Goal: Task Accomplishment & Management: Complete application form

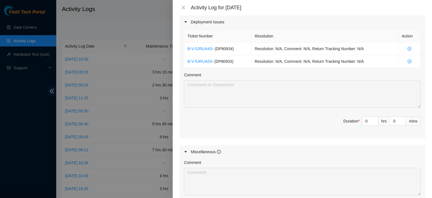
scroll to position [365, 0]
click at [374, 119] on span "up" at bounding box center [375, 120] width 3 height 3
type input "1"
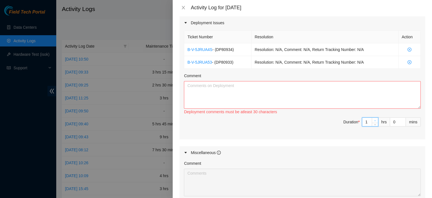
type input "2"
click at [374, 120] on icon "up" at bounding box center [375, 121] width 2 height 2
type input "3"
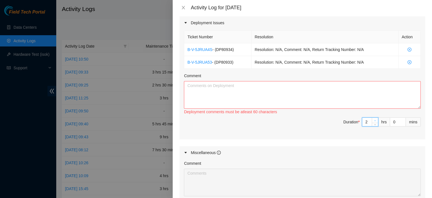
type input "3"
click at [343, 91] on textarea "Comment" at bounding box center [302, 95] width 237 height 28
drag, startPoint x: 216, startPoint y: 54, endPoint x: 231, endPoint y: 55, distance: 15.2
click at [231, 60] on span "- ( DP80933 )" at bounding box center [222, 62] width 21 height 5
copy span "DP80933"
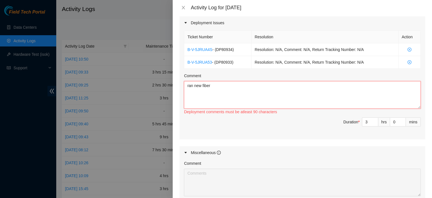
click at [229, 81] on textarea "ran new fiber" at bounding box center [302, 95] width 237 height 28
paste textarea "DP80933"
drag, startPoint x: 232, startPoint y: 42, endPoint x: 215, endPoint y: 41, distance: 16.3
click at [215, 47] on span "- ( DP80934 )" at bounding box center [222, 49] width 21 height 5
copy span "DP80934"
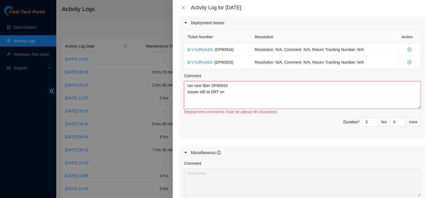
click at [226, 83] on textarea "ran new fiber DP80933 issues still at DRT on" at bounding box center [302, 95] width 237 height 28
paste textarea "DP80934"
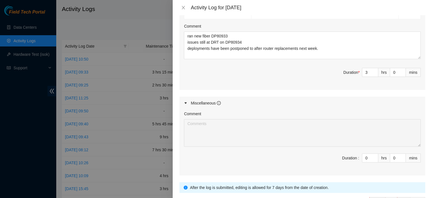
scroll to position [413, 0]
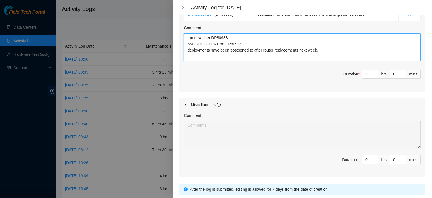
click at [364, 49] on textarea "ran new fiber DP80933 issues still at DRT on DP80934 deployments have been post…" at bounding box center [302, 47] width 237 height 28
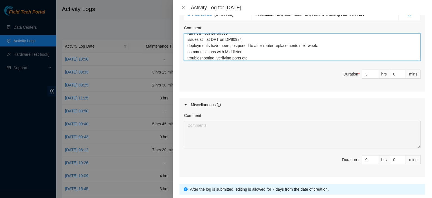
type textarea "ran new fiber DP80933 issues still at DRT on DP80934 deployments have been post…"
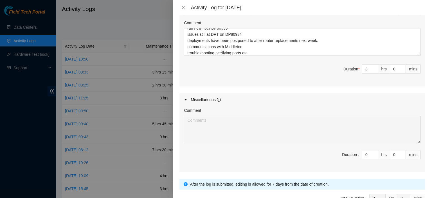
scroll to position [445, 0]
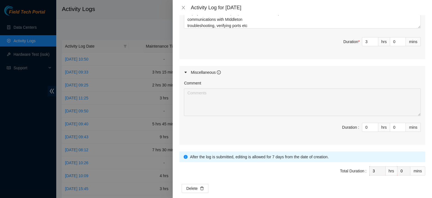
click at [286, 131] on div "Comment Duration : 0 hrs 0 mins" at bounding box center [303, 112] width 246 height 66
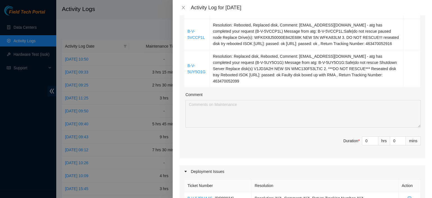
scroll to position [233, 0]
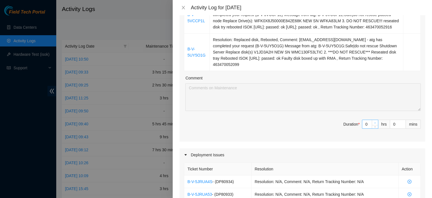
click at [374, 122] on icon "up" at bounding box center [375, 123] width 2 height 2
type input "1"
type input "4"
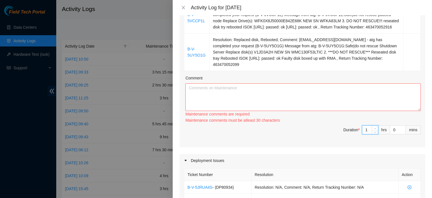
click at [373, 126] on span "Increase Value" at bounding box center [375, 128] width 6 height 5
type input "2"
type input "5"
type input "3"
type input "6"
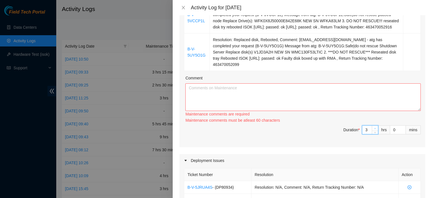
click at [374, 127] on icon "up" at bounding box center [375, 128] width 2 height 2
type input "4"
type input "7"
click at [374, 127] on icon "up" at bounding box center [375, 128] width 2 height 2
click at [313, 86] on textarea "Comment" at bounding box center [303, 97] width 236 height 28
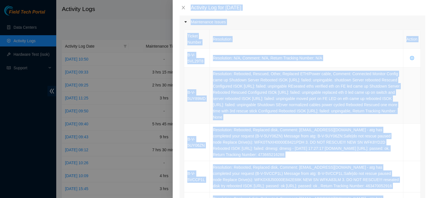
scroll to position [0, 0]
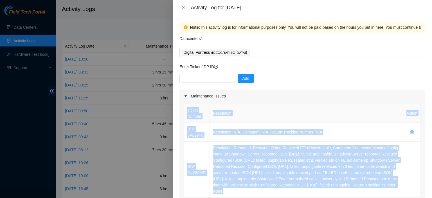
drag, startPoint x: 394, startPoint y: 136, endPoint x: 184, endPoint y: 129, distance: 210.6
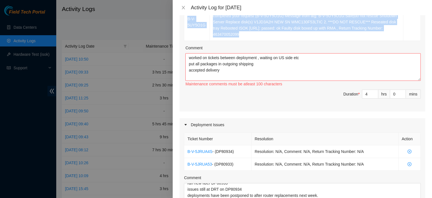
scroll to position [257, 0]
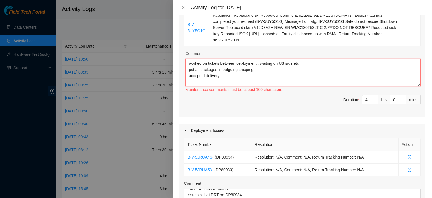
click at [296, 70] on textarea "worked on tickets between deployment , waiting on US side etc put all packages …" at bounding box center [303, 73] width 236 height 28
paste textarea "DP80934"
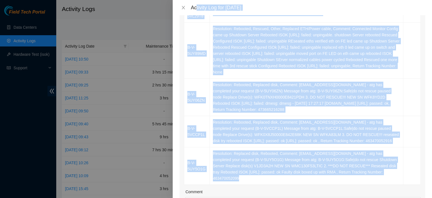
scroll to position [81, 0]
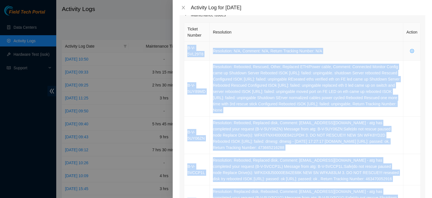
drag, startPoint x: 388, startPoint y: 72, endPoint x: 186, endPoint y: 44, distance: 204.7
click at [186, 44] on tbody "B-V-5VL29T8 Resolution: N/A, Comment: N/A, Return Tracking Number: N/A B-V-5UY8…" at bounding box center [302, 132] width 237 height 181
copy tbody "B-V-5VL29T8 Resolution: N/A, Comment: N/A, Return Tracking Number: N/A B-V-5UY8…"
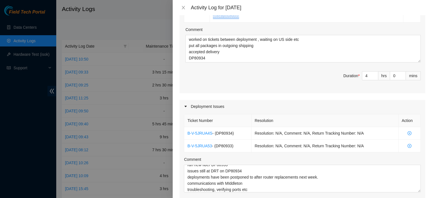
scroll to position [276, 0]
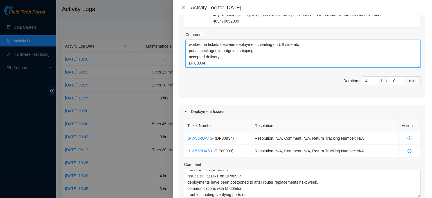
drag, startPoint x: 189, startPoint y: 58, endPoint x: 215, endPoint y: 59, distance: 26.2
click at [215, 59] on textarea "worked on tickets between deployment , waiting on US side etc put all packages …" at bounding box center [303, 54] width 236 height 28
paste textarea "B-V-5VL29T8 Resolution: N/A, Comment: N/A, Return Tracking Number: N/A B-V-5UY8…"
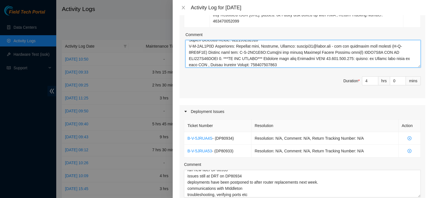
type textarea "worked on tickets between deployment , waiting on US side etc put all packages …"
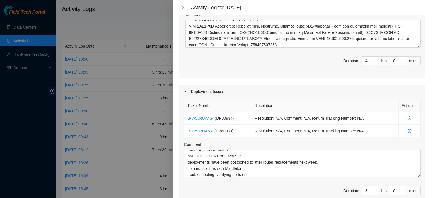
scroll to position [295, 0]
click at [374, 59] on icon "up" at bounding box center [375, 60] width 2 height 2
type input "5"
type input "8"
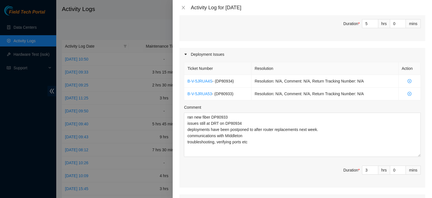
scroll to position [0, 0]
drag, startPoint x: 413, startPoint y: 132, endPoint x: 414, endPoint y: 153, distance: 20.3
click at [414, 153] on textarea "ran new fiber DP80933 issues still at DRT on DP80934 deployments have been post…" at bounding box center [302, 137] width 237 height 48
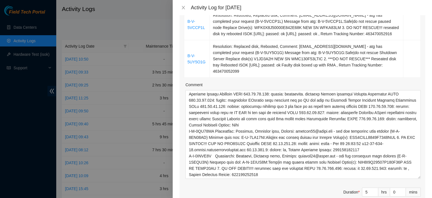
scroll to position [25, 0]
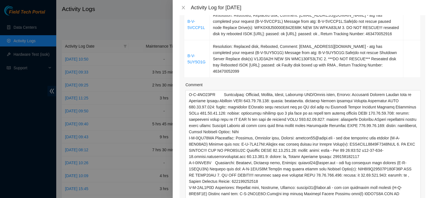
drag, startPoint x: 415, startPoint y: 109, endPoint x: 422, endPoint y: 202, distance: 93.2
click at [422, 198] on html "Field Tech Portal Data Centers Activity Logs Hardware Test (isok) Support Activ…" at bounding box center [216, 99] width 432 height 198
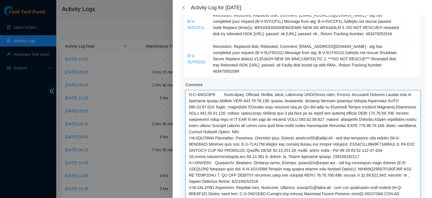
scroll to position [0, 0]
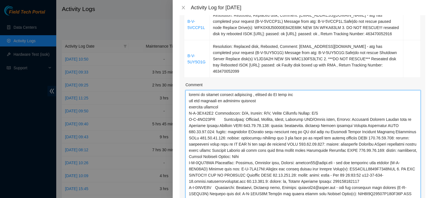
click at [224, 100] on textarea "Comment" at bounding box center [303, 150] width 236 height 120
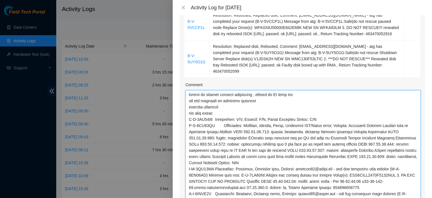
type textarea "worked on tickets between deployment , waiting on US side etc put all packages …"
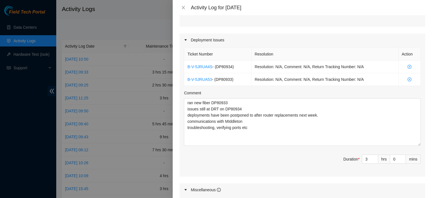
scroll to position [437, 0]
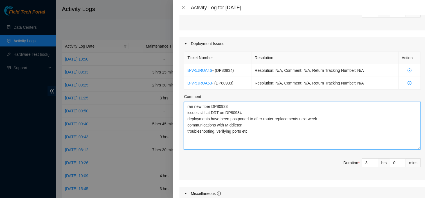
click at [230, 119] on textarea "ran new fiber DP80933 issues still at DRT on DP80934 deployments have been post…" at bounding box center [302, 126] width 237 height 48
type textarea "ran new fiber DP80933 issues still at DRT on DP80934 deployments have been post…"
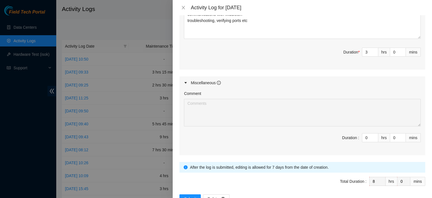
scroll to position [558, 0]
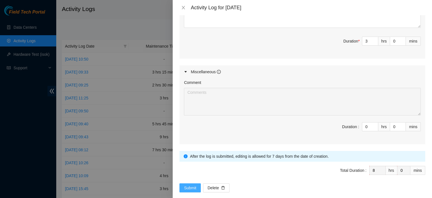
click at [189, 185] on span "Submit" at bounding box center [190, 188] width 12 height 6
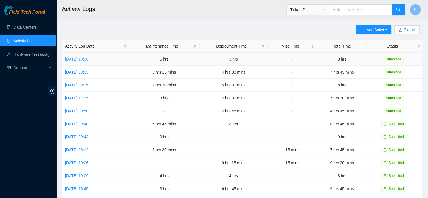
drag, startPoint x: 78, startPoint y: 59, endPoint x: 66, endPoint y: 58, distance: 11.3
click at [66, 58] on link "[DATE] 10:50" at bounding box center [76, 59] width 23 height 5
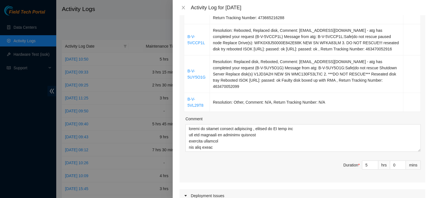
scroll to position [197, 0]
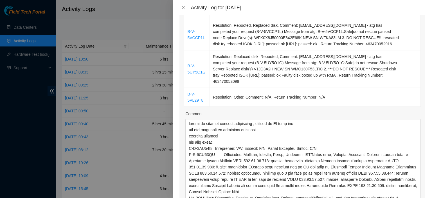
drag, startPoint x: 414, startPoint y: 138, endPoint x: 429, endPoint y: 209, distance: 72.1
click at [429, 198] on html "Field Tech Portal Data Centers Activity Logs Hardware Test (isok) Support Activ…" at bounding box center [216, 99] width 432 height 198
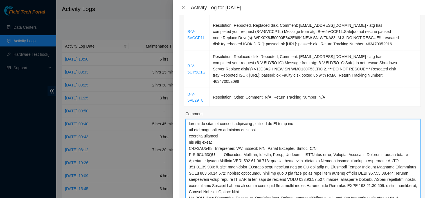
click at [219, 136] on textarea "Comment" at bounding box center [303, 168] width 236 height 98
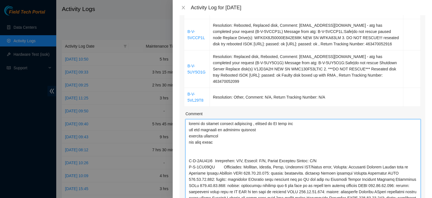
click at [337, 156] on textarea "Comment" at bounding box center [303, 168] width 236 height 98
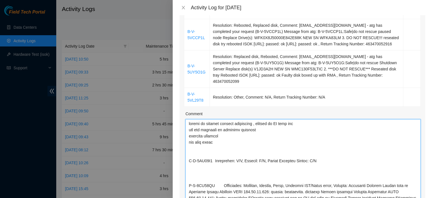
paste textarea "Please Identify DWDM-SEA5 (rack: DF05.E.14 sn: 162KC000988) ws2/8 and confirm Z…"
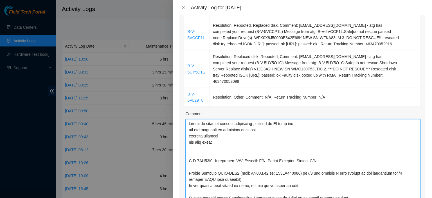
scroll to position [209, 0]
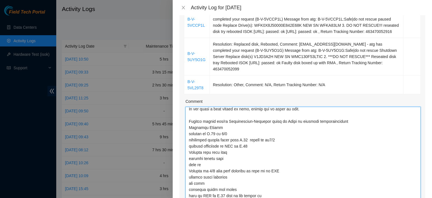
type textarea "worked on tickets between deployment , waiting on US side etc put all packages …"
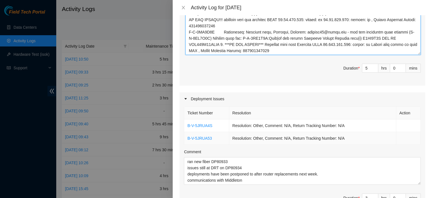
scroll to position [373, 0]
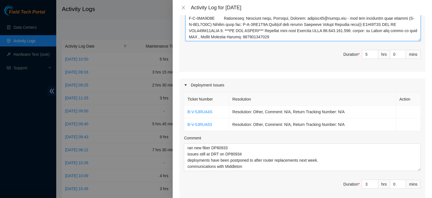
drag, startPoint x: 191, startPoint y: 118, endPoint x: 271, endPoint y: 23, distance: 124.5
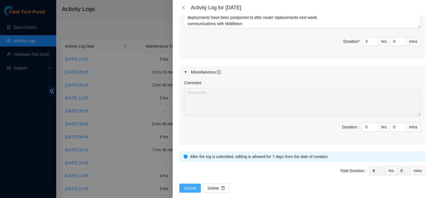
click at [185, 185] on span "Submit" at bounding box center [190, 188] width 12 height 6
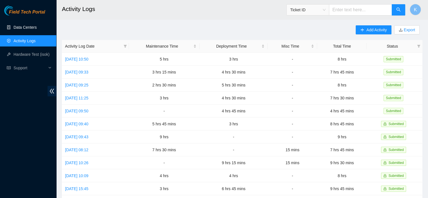
click at [18, 28] on link "Data Centers" at bounding box center [25, 27] width 23 height 5
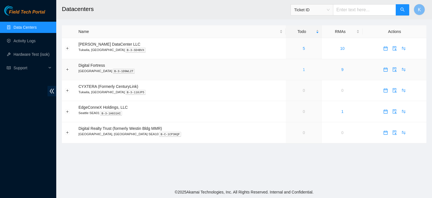
click at [303, 70] on link "1" at bounding box center [304, 69] width 2 height 5
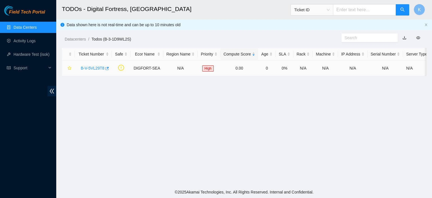
click at [86, 66] on link "B-V-5VL29T8" at bounding box center [93, 68] width 24 height 5
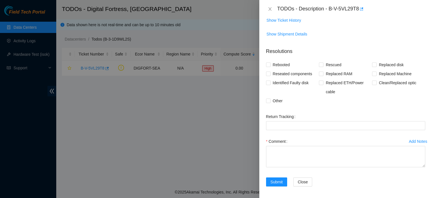
scroll to position [107, 0]
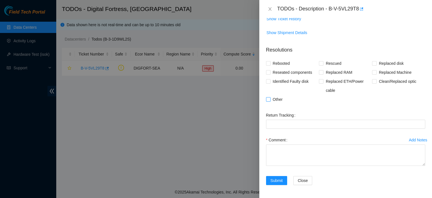
click at [269, 99] on input "Other" at bounding box center [268, 99] width 4 height 4
checkbox input "true"
click at [302, 154] on textarea "Comment" at bounding box center [345, 154] width 159 height 21
paste textarea "lease Identify DWDM-SEA5 (rack: DF05.E.14 sn: 162KC000988) ws2/8 and confirm Z …"
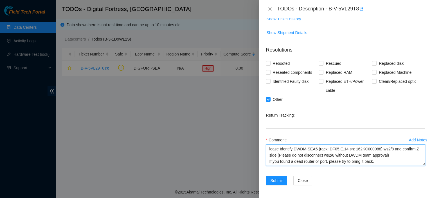
scroll to position [97, 0]
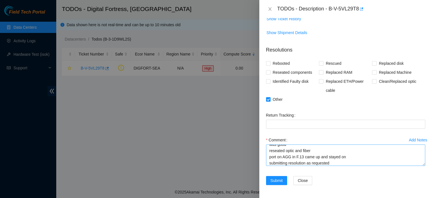
drag, startPoint x: 419, startPoint y: 166, endPoint x: 415, endPoint y: 160, distance: 7.9
click at [419, 190] on form "Resolutions Rebooted Rescued Replaced disk Reseated components Replaced RAM Rep…" at bounding box center [345, 117] width 159 height 150
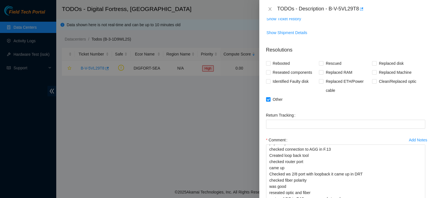
scroll to position [55, 0]
drag, startPoint x: 418, startPoint y: 164, endPoint x: 420, endPoint y: 209, distance: 44.5
click at [420, 198] on html "Field Tech Portal Data Centers Activity Logs Hardware Test (isok) Support TODOs…" at bounding box center [216, 99] width 432 height 198
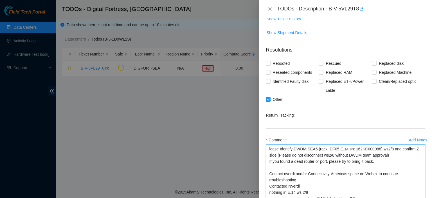
drag, startPoint x: 269, startPoint y: 146, endPoint x: 385, endPoint y: 160, distance: 117.1
click at [385, 160] on textarea "lease Identify DWDM-SEA5 (rack: DF05.E.14 sn: 162KC000988) ws2/8 and confirm Z …" at bounding box center [345, 176] width 159 height 65
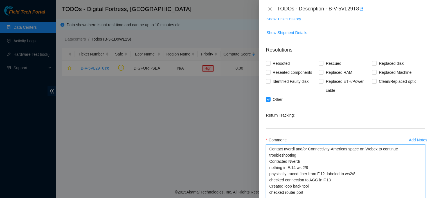
drag, startPoint x: 297, startPoint y: 161, endPoint x: 374, endPoint y: 160, distance: 76.6
click at [407, 164] on textarea "Contact nverdi and/or Connectivity-Americas space on Webex to continue troubles…" at bounding box center [345, 176] width 159 height 65
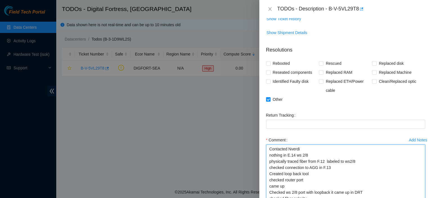
click at [270, 155] on textarea "Contacted Nverdi nothing in E.14 ws 2/8 physically traced fiber from F.12 label…" at bounding box center [345, 176] width 159 height 65
type textarea "Contacted Nverdi nothing in E.14 ws 2/8 physically traced fiber from F.12 label…"
click at [373, 79] on input "Clean/Replaced optic" at bounding box center [374, 81] width 4 height 4
checkbox input "true"
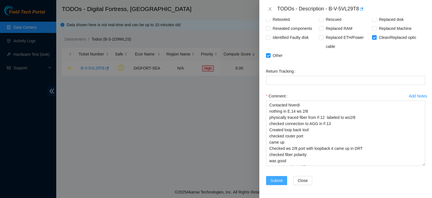
click at [273, 179] on span "Submit" at bounding box center [277, 180] width 12 height 6
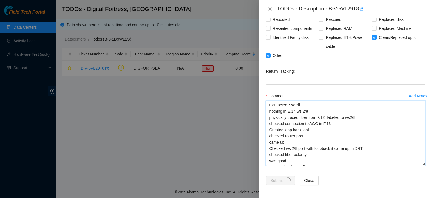
scroll to position [18, 0]
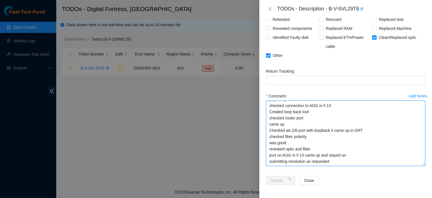
drag, startPoint x: 271, startPoint y: 103, endPoint x: 332, endPoint y: 172, distance: 91.9
click at [332, 172] on div "Add Notes Comment Contacted Nverdi nothing in E.14 ws 2/8 physically traced fib…" at bounding box center [346, 133] width 164 height 84
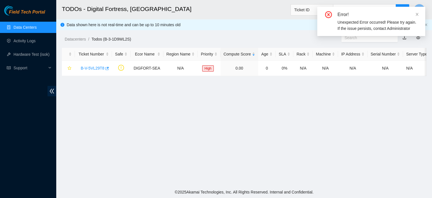
scroll to position [173, 0]
click at [88, 70] on link "B-V-5VL29T8" at bounding box center [93, 68] width 24 height 5
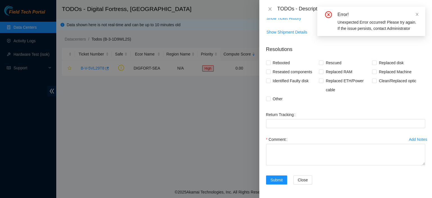
scroll to position [107, 0]
click at [268, 99] on input "Other" at bounding box center [268, 99] width 4 height 4
checkbox input "true"
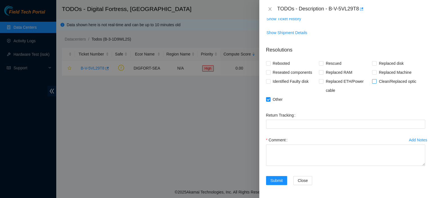
click at [372, 80] on input "Clean/Replaced optic" at bounding box center [374, 81] width 4 height 4
checkbox input "true"
click at [291, 154] on textarea "Comment" at bounding box center [345, 154] width 159 height 21
paste textarea "ontacted Nverdi nothing in E.14 ws 2/8 physically traced fiber from F.12 labele…"
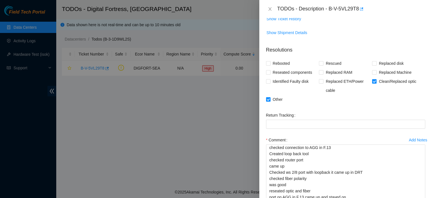
scroll to position [19, 0]
drag, startPoint x: 417, startPoint y: 164, endPoint x: 417, endPoint y: 206, distance: 41.9
click at [417, 198] on html "Field Tech Portal Data Centers Activity Logs Hardware Test (isok) Support TODOs…" at bounding box center [216, 99] width 432 height 198
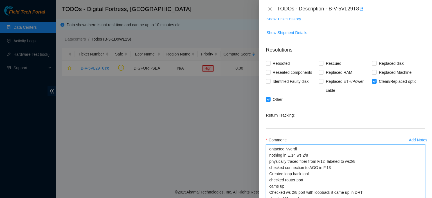
click at [270, 149] on textarea "ontacted Nverdi nothing in E.14 ws 2/8 physically traced fiber from F.12 labele…" at bounding box center [345, 175] width 159 height 63
click at [354, 162] on textarea "contacted Nverdi nothing in E.14 ws 2/8 physically traced fiber from F.12 label…" at bounding box center [345, 175] width 159 height 63
click at [342, 160] on textarea "contacted Nverdi nothing in E.14 ws 2/8 physically traced fiber from F.12 label…" at bounding box center [345, 175] width 159 height 63
click at [354, 161] on textarea "contacted Nverdi nothing in E.14 ws 2/8 physically traced fiber from F.12 label…" at bounding box center [345, 175] width 159 height 63
click at [350, 161] on textarea "contacted Nverdi nothing in E.14 ws 2/8 physically traced fiber from F.12 label…" at bounding box center [345, 175] width 159 height 63
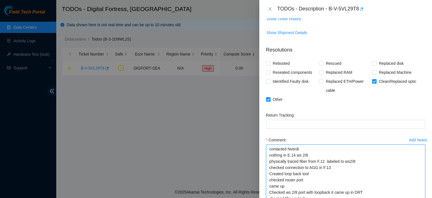
click at [374, 170] on textarea "contacted Nverdi nothing in E.14 ws 2/8 physically traced fiber from F.12 label…" at bounding box center [345, 175] width 159 height 63
click at [303, 155] on textarea "contacted Nverdi nothing in E.14 ws 2/8 physically traced fiber from F.12 label…" at bounding box center [345, 175] width 159 height 63
type textarea "contacted Nverdi nothing in E.14 ws2/8 physically traced fiber from F.12 labele…"
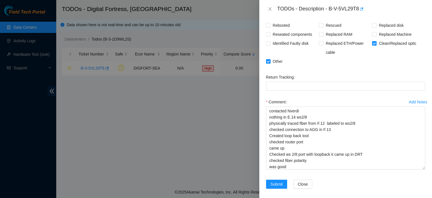
scroll to position [148, 0]
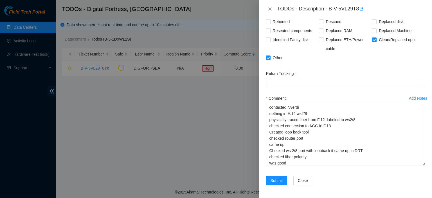
drag, startPoint x: 423, startPoint y: 133, endPoint x: 425, endPoint y: 153, distance: 19.5
click at [425, 153] on div "Problem Type Network Rack Number N/A Machine Number N/A Serial Number N/A Produ…" at bounding box center [346, 108] width 173 height 180
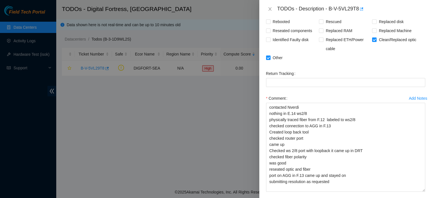
drag, startPoint x: 418, startPoint y: 164, endPoint x: 422, endPoint y: 190, distance: 25.8
click at [422, 190] on div "Add Notes Comment contacted Nverdi nothing in E.14 ws2/8 physically traced fibe…" at bounding box center [346, 148] width 164 height 108
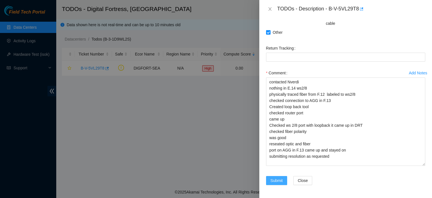
click at [277, 179] on span "Submit" at bounding box center [277, 180] width 12 height 6
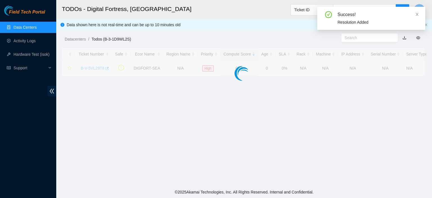
scroll to position [173, 0]
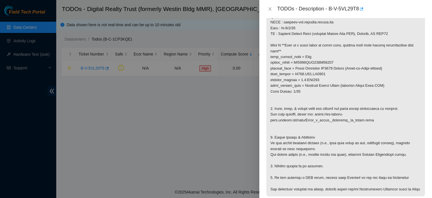
scroll to position [400, 0]
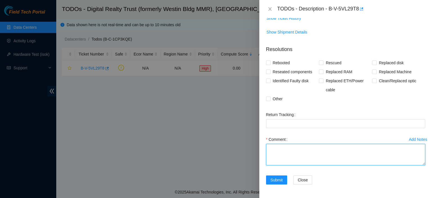
click at [320, 150] on textarea "Comment" at bounding box center [345, 154] width 159 height 21
type textarea "c"
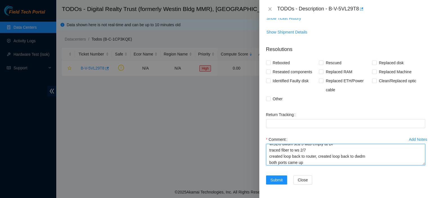
scroll to position [29, 0]
type textarea "worked with Nicola Verdi checked on connection from F.12 connected to f.13 qsfp…"
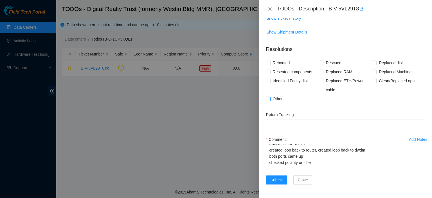
click at [268, 102] on label "Other" at bounding box center [275, 98] width 19 height 9
click at [268, 100] on input "Other" at bounding box center [268, 99] width 4 height 4
checkbox input "true"
click at [321, 160] on textarea "worked with Nicola Verdi checked on connection from F.12 connected to f.13 qsfp…" at bounding box center [345, 154] width 159 height 21
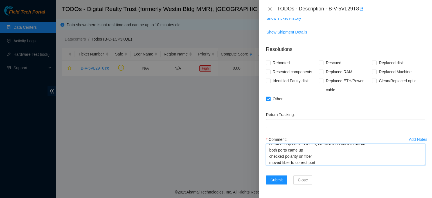
scroll to position [37, 0]
drag, startPoint x: 317, startPoint y: 162, endPoint x: 263, endPoint y: 162, distance: 54.3
click at [263, 162] on div "Problem Type Network Rack Number N/A Machine Number N/A Serial Number N/A Produ…" at bounding box center [346, 108] width 173 height 180
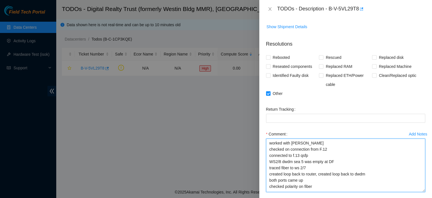
scroll to position [4, 0]
drag, startPoint x: 420, startPoint y: 164, endPoint x: 415, endPoint y: 197, distance: 33.2
click at [415, 192] on textarea "worked with Nicola Verdi checked on connection from F.12 connected to f.13 qsfp…" at bounding box center [345, 164] width 159 height 53
click at [314, 157] on textarea "worked with Nicola Verdi checked on connection from F.12 connected to f.13 qsfp…" at bounding box center [345, 165] width 159 height 54
click at [339, 162] on textarea "worked with Nicola Verdi checked on connection from F.12 connected to f.13 qsfp…" at bounding box center [345, 165] width 159 height 54
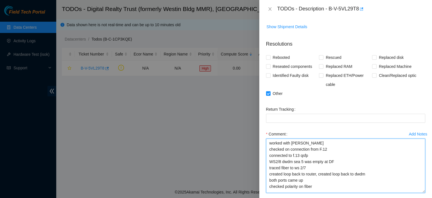
click at [319, 166] on textarea "worked with Nicola Verdi checked on connection from F.12 connected to f.13 qsfp…" at bounding box center [345, 165] width 159 height 54
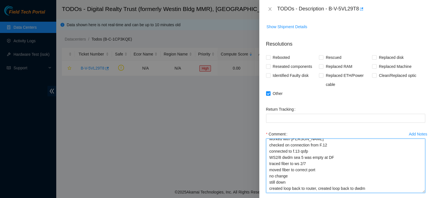
scroll to position [23, 0]
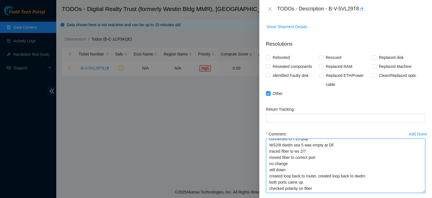
click at [323, 187] on textarea "worked with Nicola Verdi checked on connection from F.12 connected to f.13 qsfp…" at bounding box center [345, 165] width 159 height 54
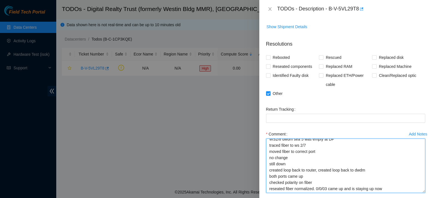
click at [312, 182] on textarea "worked with Nicola Verdi checked on connection from F.12 connected to f.13 qsfp…" at bounding box center [345, 165] width 159 height 54
type textarea "worked with Nicola Verdi checked on connection from F.12 connected to f.13 qsfp…"
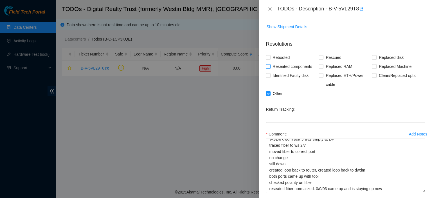
click at [269, 68] on input "Reseated components" at bounding box center [268, 66] width 4 height 4
checkbox input "true"
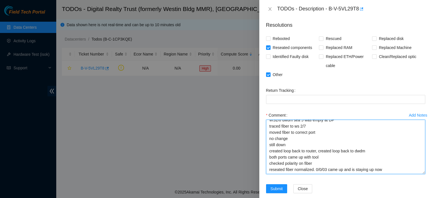
scroll to position [0, 0]
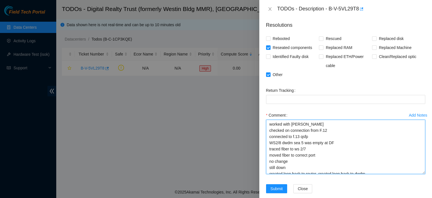
drag, startPoint x: 386, startPoint y: 177, endPoint x: 257, endPoint y: 101, distance: 150.4
click at [257, 101] on div "TODOs - Description - B-V-5VL29T8 Problem Type Network Rack Number N/A Machine …" at bounding box center [216, 99] width 432 height 198
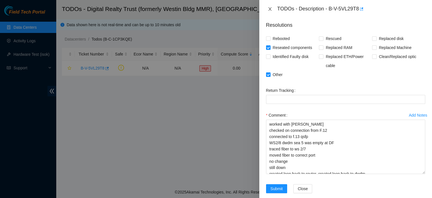
click at [269, 9] on icon "close" at bounding box center [270, 9] width 5 height 5
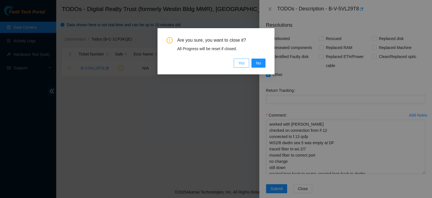
click at [245, 65] on span "Yes" at bounding box center [241, 63] width 6 height 6
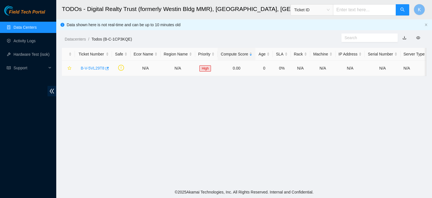
scroll to position [144, 0]
click at [37, 27] on link "Data Centers" at bounding box center [25, 27] width 23 height 5
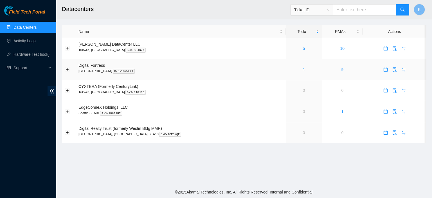
click at [303, 69] on link "1" at bounding box center [304, 69] width 2 height 5
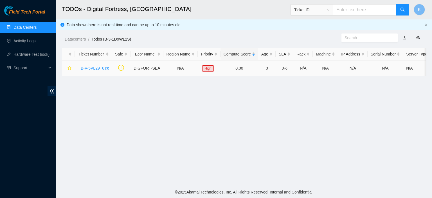
click at [96, 67] on link "B-V-5VL29T8" at bounding box center [93, 68] width 24 height 5
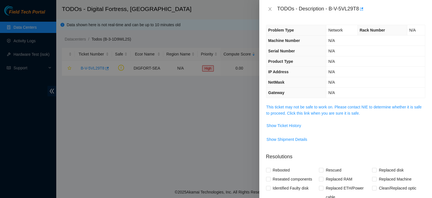
click at [359, 108] on link "This ticket may not be safe to work on. Please contact NIE to determine whether…" at bounding box center [344, 110] width 155 height 11
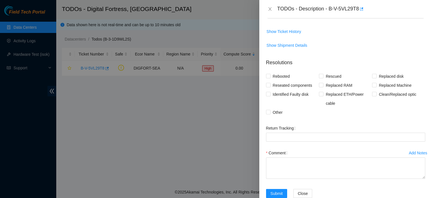
scroll to position [158, 0]
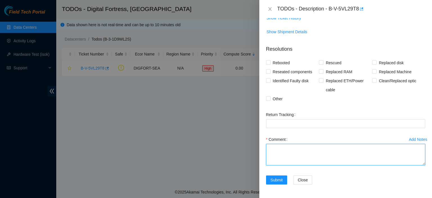
click at [354, 163] on textarea "Comment" at bounding box center [345, 154] width 159 height 21
paste textarea "worked with Nicola Verdi checked on connection from F.12 connected to f.13 qsfp…"
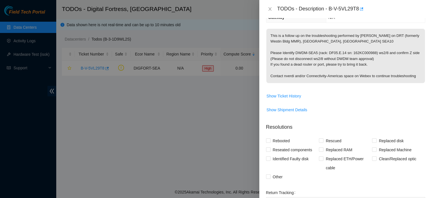
scroll to position [84, 0]
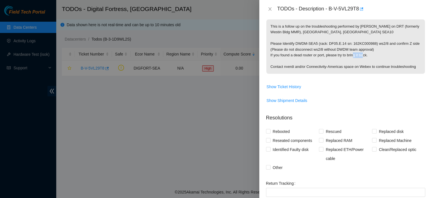
drag, startPoint x: 283, startPoint y: 67, endPoint x: 294, endPoint y: 66, distance: 11.3
click at [294, 66] on p "This is a follow up on the troubleshooting performed by Brooke MacDiarmid on DR…" at bounding box center [346, 46] width 159 height 54
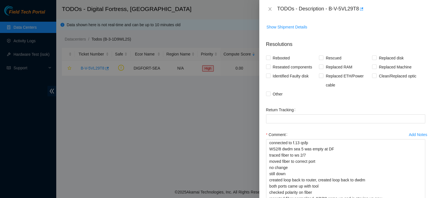
scroll to position [13, 0]
drag, startPoint x: 420, startPoint y: 162, endPoint x: 423, endPoint y: 205, distance: 42.6
click at [423, 198] on html "Field Tech Portal Data Centers Activity Logs Hardware Test (isok) Support TODOs…" at bounding box center [216, 99] width 432 height 198
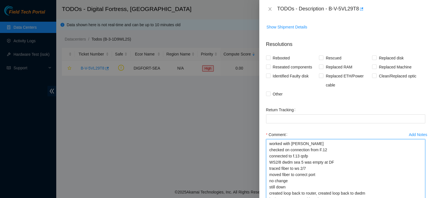
click at [319, 148] on textarea "worked with Nicola Verdi checked on connection from F.12 connected to f.13 qsfp…" at bounding box center [345, 171] width 159 height 64
click at [303, 150] on textarea "worked with Nicola Verdi checked on connection from F.12 connected to f.13 qsfp…" at bounding box center [345, 171] width 159 height 64
click at [321, 149] on textarea "worked with Nicolas Verdi checked on connection from F.12 connected to f.13 qsf…" at bounding box center [345, 171] width 159 height 64
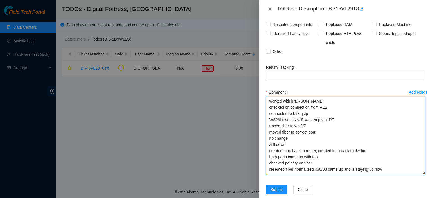
drag, startPoint x: 418, startPoint y: 163, endPoint x: 420, endPoint y: 178, distance: 15.0
click at [420, 175] on textarea "worked with Nicolas Verdi checked on connection from F.12 connected to f.13 qsf…" at bounding box center [345, 136] width 159 height 78
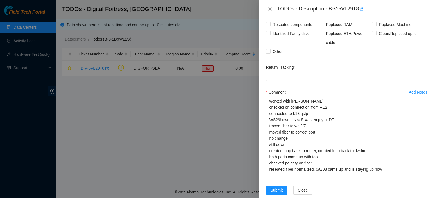
scroll to position [216, 0]
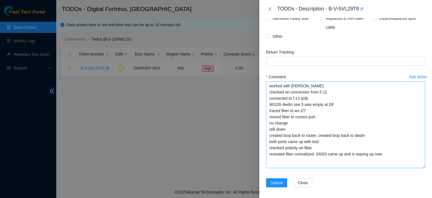
drag, startPoint x: 419, startPoint y: 162, endPoint x: 419, endPoint y: 171, distance: 8.4
click at [419, 168] on textarea "worked with Nicolas Verdi checked on connection from F.12 connected to f.13 qsf…" at bounding box center [345, 124] width 159 height 87
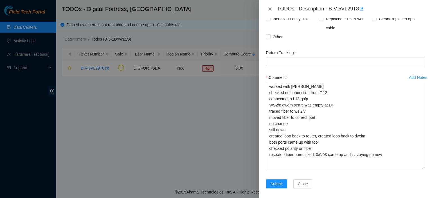
scroll to position [224, 0]
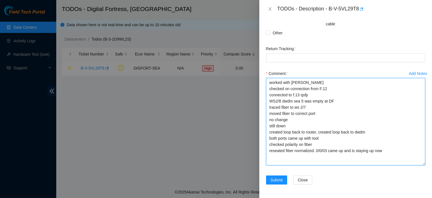
click at [324, 145] on textarea "worked with Nicolas Verdi checked on connection from F.12 connected to f.13 qsf…" at bounding box center [345, 121] width 159 height 87
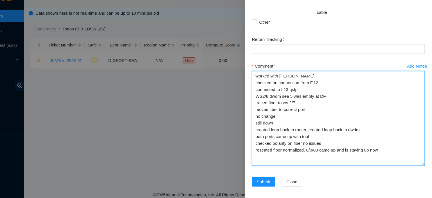
click at [310, 108] on textarea "worked with Nicolas Verdi checked on connection from F.12 connected to f.13 qsf…" at bounding box center [345, 121] width 159 height 87
click at [291, 122] on textarea "worked with Nicolas Verdi checked on connection from F.12 connected to f.13 qsf…" at bounding box center [345, 121] width 159 height 87
click at [318, 139] on textarea "worked with Nicolas Verdi checked on connection from F.12 connected to f.13 qsf…" at bounding box center [345, 121] width 159 height 87
click at [321, 138] on textarea "worked with Nicolas Verdi checked on connection from F.12 connected to f.13 qsf…" at bounding box center [345, 121] width 159 height 87
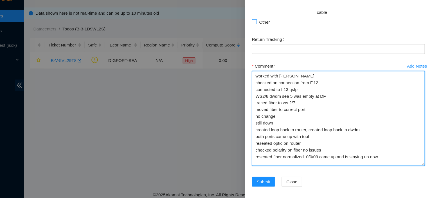
type textarea "worked with Nicolas Verdi checked on connection from F.12 connected to f.13 qsf…"
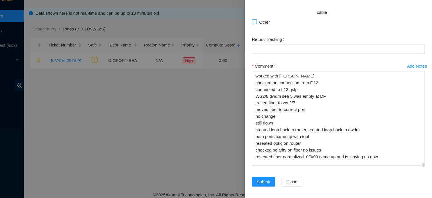
click at [268, 33] on input "Other" at bounding box center [268, 32] width 4 height 4
checkbox input "true"
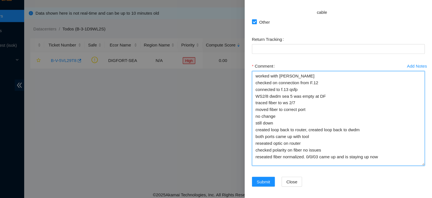
click at [336, 152] on textarea "worked with Nicolas Verdi checked on connection from F.12 connected to f.13 qsf…" at bounding box center [345, 121] width 159 height 87
click at [386, 158] on textarea "worked with Nicolas Verdi checked on connection from F.12 connected to f.13 qsf…" at bounding box center [345, 121] width 159 height 87
click at [333, 101] on textarea "worked with Nicolas Verdi checked on connection from F.12 connected to f.13 qsf…" at bounding box center [345, 121] width 159 height 87
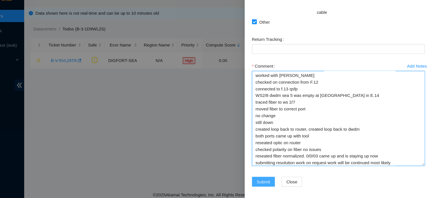
type textarea "worked with Nicolas Verdi checked on connection from F.12 connected to f.13 qsf…"
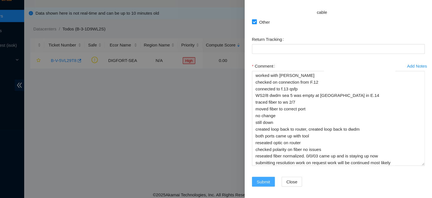
click at [275, 180] on span "Submit" at bounding box center [277, 180] width 12 height 6
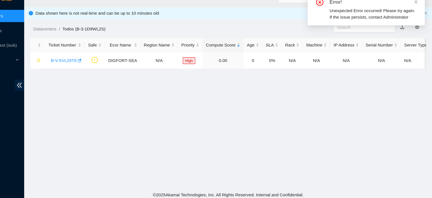
scroll to position [173, 0]
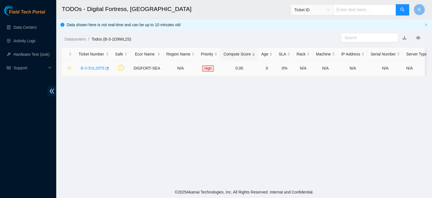
click at [87, 69] on link "B-V-5VL29T8" at bounding box center [93, 68] width 24 height 5
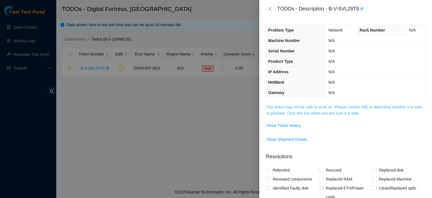
click at [287, 106] on link "This ticket may not be safe to work on. Please contact NIE to determine whether…" at bounding box center [344, 110] width 155 height 11
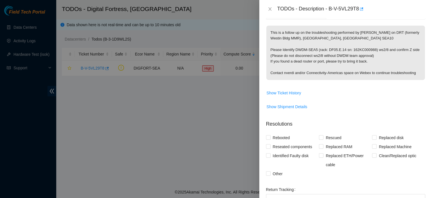
scroll to position [67, 0]
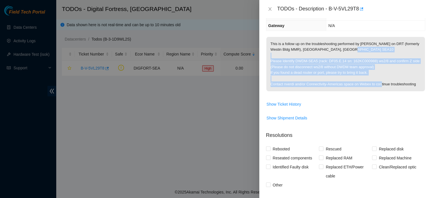
drag, startPoint x: 267, startPoint y: 59, endPoint x: 328, endPoint y: 93, distance: 70.0
click at [328, 91] on p "This is a follow up on the troubleshooting performed by [PERSON_NAME] on DRT (f…" at bounding box center [346, 64] width 159 height 54
copy p "Please Identify DWDM-SEA5 (rack: DF05.E.14 sn: 162KC000988) ws2/8 and confirm Z…"
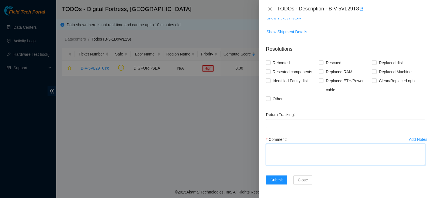
click at [332, 156] on textarea "Comment" at bounding box center [345, 154] width 159 height 21
paste textarea "Please Identify DWDM-SEA5 (rack: DF05.E.14 sn: 162KC000988) ws2/8 and confirm Z…"
type textarea "Please Identify DWDM-SEA5 (rack: DF05.E.14 sn: 162KC000988) ws2/8 and confirm Z…"
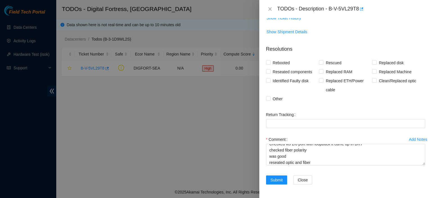
click at [265, 99] on div "Problem Type Network Rack Number N/A Machine Number N/A Serial Number N/A Produ…" at bounding box center [346, 108] width 173 height 180
click at [268, 100] on input "Other" at bounding box center [268, 98] width 4 height 4
checkbox input "true"
click at [268, 71] on input "Reseated components" at bounding box center [268, 71] width 4 height 4
checkbox input "true"
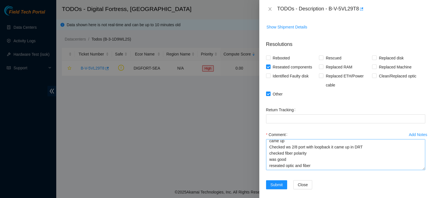
scroll to position [77, 0]
drag, startPoint x: 418, startPoint y: 164, endPoint x: 417, endPoint y: 174, distance: 10.4
click at [417, 170] on textarea "Please Identify DWDM-SEA5 (rack: DF05.E.14 sn: 162KC000988) ws2/8 and confirm Z…" at bounding box center [345, 154] width 159 height 31
click at [344, 171] on textarea "Please Identify DWDM-SEA5 (rack: DF05.E.14 sn: 162KC000988) ws2/8 and confirm Z…" at bounding box center [345, 155] width 159 height 32
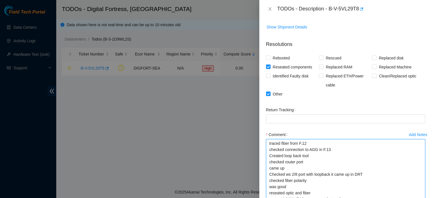
scroll to position [55, 0]
drag, startPoint x: 419, startPoint y: 174, endPoint x: 424, endPoint y: 207, distance: 33.5
click at [424, 198] on html "Field Tech Portal Data Centers Activity Logs Hardware Test (isok) Support TODOs…" at bounding box center [216, 99] width 432 height 198
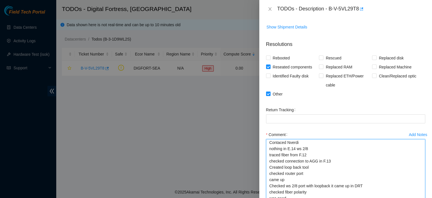
scroll to position [37, 0]
click at [269, 162] on textarea "Please Identify DWDM-SEA5 (rack: DF05.E.14 sn: 162KC000988) ws2/8 and confirm Z…" at bounding box center [345, 171] width 159 height 65
click at [327, 160] on textarea "Please Identify DWDM-SEA5 (rack: DF05.E.14 sn: 162KC000988) ws2/8 and confirm Z…" at bounding box center [345, 171] width 159 height 65
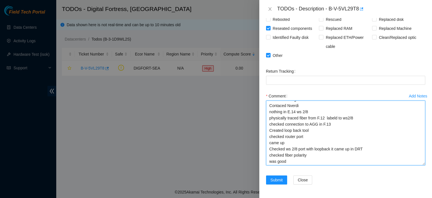
scroll to position [55, 0]
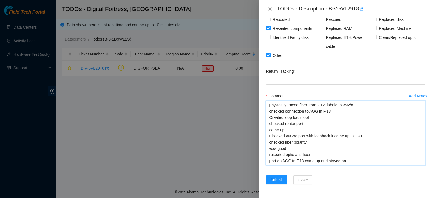
click at [357, 158] on textarea "Please Identify DWDM-SEA5 (rack: DF05.E.14 sn: 162KC000988) ws2/8 and confirm Z…" at bounding box center [345, 132] width 159 height 65
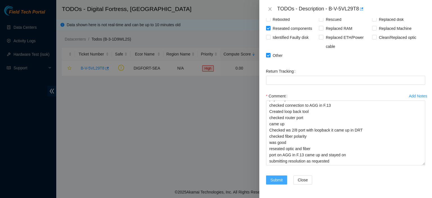
click at [276, 178] on span "Submit" at bounding box center [277, 180] width 12 height 6
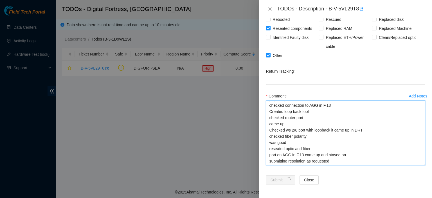
scroll to position [0, 0]
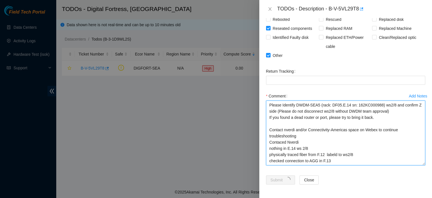
drag, startPoint x: 333, startPoint y: 163, endPoint x: 257, endPoint y: 84, distance: 109.9
click at [257, 84] on div "TODOs - Description - B-V-5VL29T8 Problem Type Network Rack Number N/A Machine …" at bounding box center [216, 99] width 432 height 198
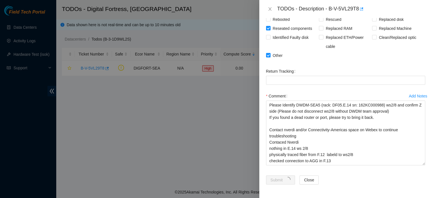
click at [178, 151] on div at bounding box center [216, 99] width 432 height 198
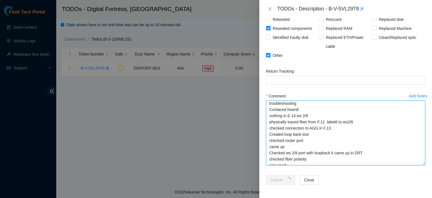
scroll to position [32, 0]
type textarea "Please Identify DWDM-SEA5 (rack: DF05.E.14 sn: 162KC000988) ws2/8 and confirm Z…"
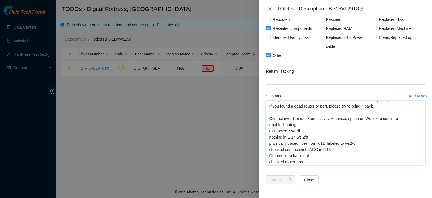
scroll to position [6, 0]
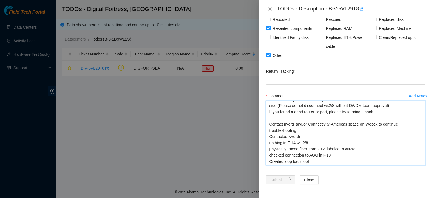
drag, startPoint x: 417, startPoint y: 133, endPoint x: 412, endPoint y: 104, distance: 29.3
click at [412, 104] on textarea "Please Identify DWDM-SEA5 (rack: DF05.E.14 sn: 162KC000988) ws2/8 and confirm Z…" at bounding box center [345, 132] width 159 height 65
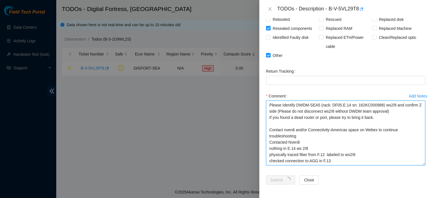
click at [384, 158] on textarea "Please Identify DWDM-SEA5 (rack: DF05.E.14 sn: 162KC000988) ws2/8 and confirm Z…" at bounding box center [345, 132] width 159 height 65
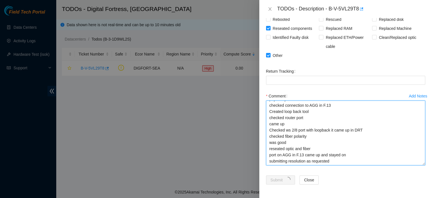
drag, startPoint x: 271, startPoint y: 104, endPoint x: 391, endPoint y: 167, distance: 135.1
click at [391, 167] on div "Comment Please Identify DWDM-SEA5 (rack: DF05.E.14 sn: 162KC000988) ws2/8 and c…" at bounding box center [345, 129] width 159 height 77
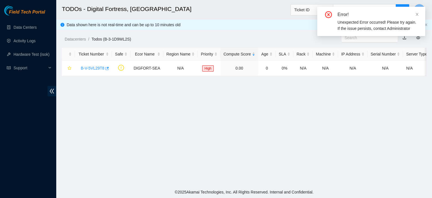
scroll to position [173, 0]
click at [97, 66] on link "B-V-5VL29T8" at bounding box center [93, 68] width 24 height 5
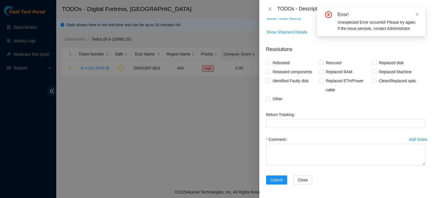
scroll to position [107, 0]
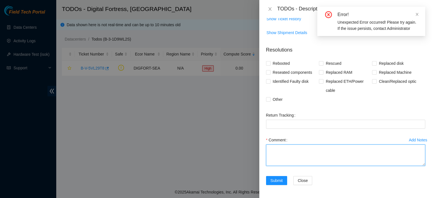
click at [289, 150] on textarea "Comment" at bounding box center [345, 154] width 159 height 21
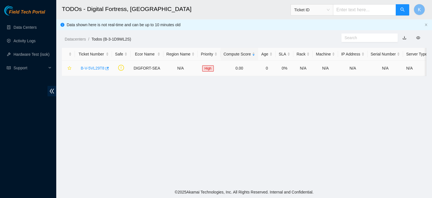
click at [92, 69] on link "B-V-5VL29T8" at bounding box center [93, 68] width 24 height 5
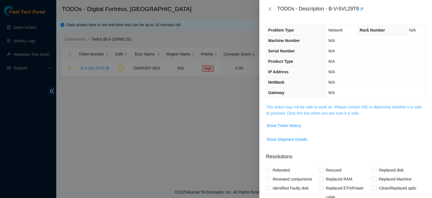
click at [300, 107] on link "This ticket may not be safe to work on. Please contact NIE to determine whether…" at bounding box center [344, 110] width 155 height 11
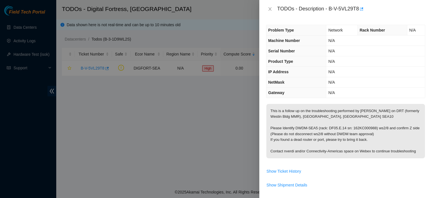
click at [300, 107] on p "This is a follow up on the troubleshooting performed by [PERSON_NAME] on DRT (f…" at bounding box center [346, 131] width 159 height 54
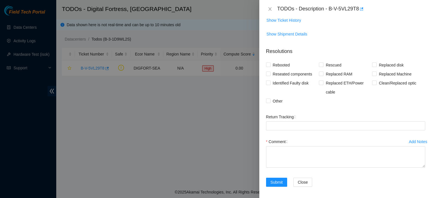
scroll to position [153, 0]
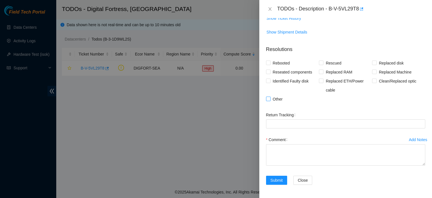
click at [268, 100] on input "Other" at bounding box center [268, 99] width 4 height 4
checkbox input "true"
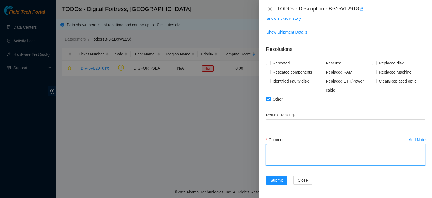
click at [309, 161] on textarea "Comment" at bounding box center [345, 154] width 159 height 21
paste textarea "lease Identify DWDM-SEA5 (rack: DF05.E.14 sn: 162KC000988) ws2/8 and confirm Z …"
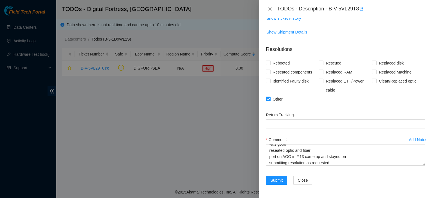
scroll to position [158, 0]
click at [280, 178] on span "Submit" at bounding box center [277, 180] width 12 height 6
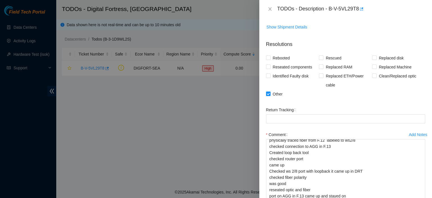
drag, startPoint x: 418, startPoint y: 163, endPoint x: 431, endPoint y: 209, distance: 47.9
click at [431, 198] on html "Field Tech Portal Data Centers Activity Logs Hardware Test (isok) Support TODOs…" at bounding box center [216, 99] width 432 height 198
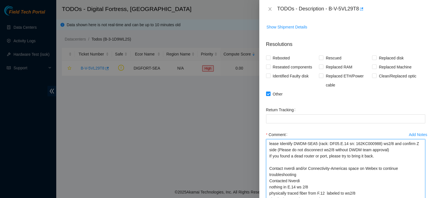
click at [269, 153] on textarea "lease Identify DWDM-SEA5 (rack: DF05.E.14 sn: 162KC000988) ws2/8 and confirm Z …" at bounding box center [345, 173] width 159 height 68
drag, startPoint x: 278, startPoint y: 154, endPoint x: 380, endPoint y: 163, distance: 102.3
click at [380, 163] on textarea "lease Identify DWDM-SEA5 (rack: DF05.E.14 sn: 162KC000988) ws2/8 and confirm Z …" at bounding box center [345, 173] width 159 height 68
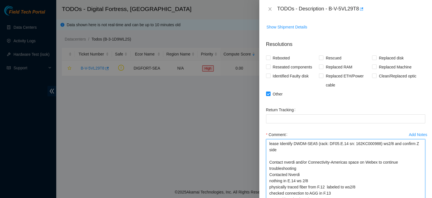
drag, startPoint x: 270, startPoint y: 147, endPoint x: 290, endPoint y: 152, distance: 20.7
click at [290, 152] on textarea "lease Identify DWDM-SEA5 (rack: DF05.E.14 sn: 162KC000988) ws2/8 and confirm Z …" at bounding box center [345, 173] width 159 height 68
drag, startPoint x: 269, startPoint y: 147, endPoint x: 292, endPoint y: 148, distance: 23.4
click at [292, 148] on textarea "lease Identify DWDM-SEA5 (rack: DF05.E.14 sn: 162KC000988) ws2/8 and confirm Z …" at bounding box center [345, 173] width 159 height 68
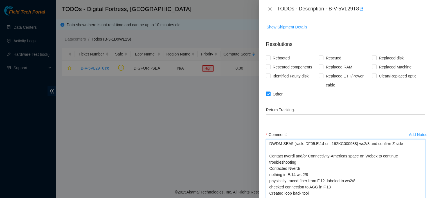
type textarea "DWDM-SEA5 (rack: DF05.E.14 sn: 162KC000988) ws2/8 and confirm Z side Contact nv…"
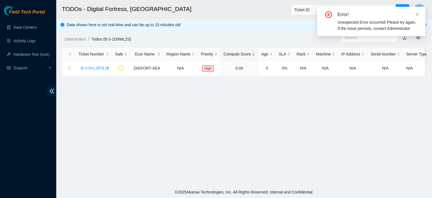
scroll to position [173, 0]
click at [100, 70] on link "B-V-5VL29T8" at bounding box center [93, 68] width 24 height 5
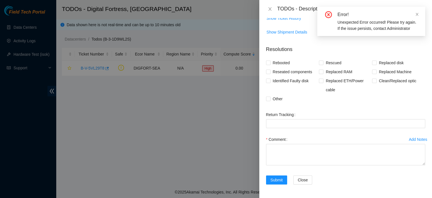
scroll to position [107, 0]
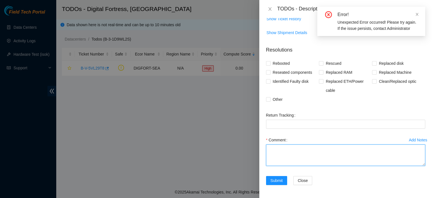
click at [280, 149] on textarea "Comment" at bounding box center [345, 154] width 159 height 21
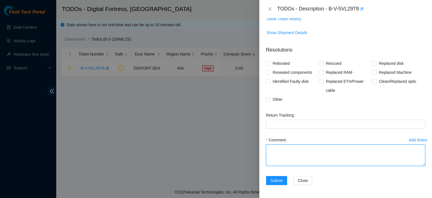
paste textarea "lease Identify DWDM-SEA5 (rack: DF05.E.14 sn: 162KC000988) ws2/8 and confirm Z …"
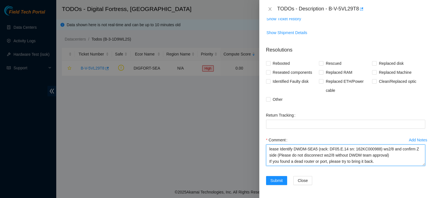
scroll to position [97, 0]
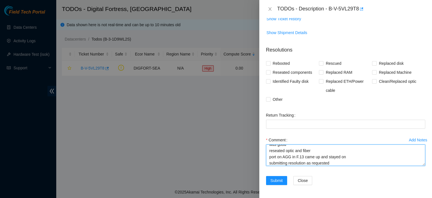
click at [280, 149] on textarea "lease Identify DWDM-SEA5 (rack: DF05.E.14 sn: 162KC000988) ws2/8 and confirm Z …" at bounding box center [345, 154] width 159 height 21
drag, startPoint x: 339, startPoint y: 163, endPoint x: 251, endPoint y: 161, distance: 87.6
click at [251, 161] on div "TODOs - Description - B-V-5VL29T8 Problem Type Network Rack Number N/A Machine …" at bounding box center [216, 99] width 432 height 198
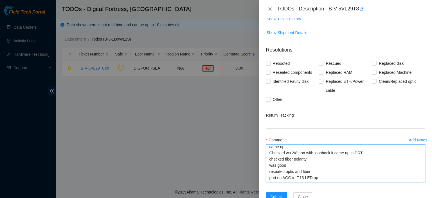
scroll to position [75, 0]
drag, startPoint x: 420, startPoint y: 164, endPoint x: 415, endPoint y: 182, distance: 18.0
click at [415, 182] on textarea "lease Identify DWDM-SEA5 (rack: DF05.E.14 sn: 162KC000988) ws2/8 and confirm Z …" at bounding box center [345, 163] width 159 height 38
click at [292, 164] on textarea "lease Identify DWDM-SEA5 (rack: DF05.E.14 sn: 162KC000988) ws2/8 and confirm Z …" at bounding box center [345, 163] width 159 height 39
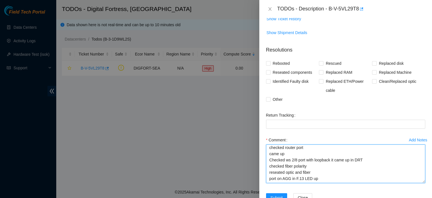
scroll to position [0, 0]
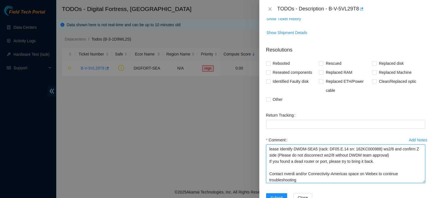
drag, startPoint x: 270, startPoint y: 149, endPoint x: 292, endPoint y: 148, distance: 21.7
click at [292, 148] on textarea "lease Identify DWDM-SEA5 (rack: DF05.E.14 sn: 162KC000988) ws2/8 and confirm Z …" at bounding box center [345, 163] width 159 height 39
drag, startPoint x: 402, startPoint y: 149, endPoint x: 414, endPoint y: 159, distance: 14.6
click at [414, 159] on textarea "l DWDM-SEA5 (rack: DF05.E.14 sn: 162KC000988) ws2/8 and confirm Z side (Please …" at bounding box center [345, 163] width 159 height 39
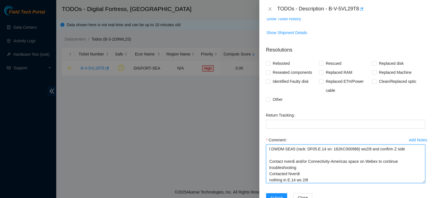
type textarea "l DWDM-SEA5 (rack: DF05.E.14 sn: 162KC000988) ws2/8 and confirm Z side Contact …"
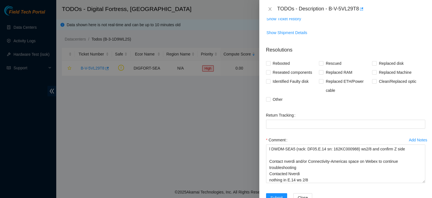
scroll to position [124, 0]
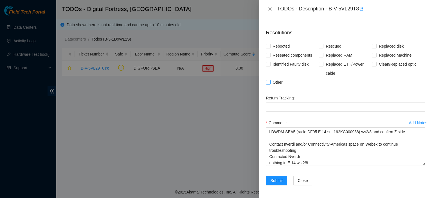
click at [270, 83] on span at bounding box center [268, 82] width 5 height 5
click at [270, 83] on input "Other" at bounding box center [268, 82] width 4 height 4
checkbox input "true"
click at [372, 62] on input "Clean/Replaced optic" at bounding box center [374, 64] width 4 height 4
checkbox input "true"
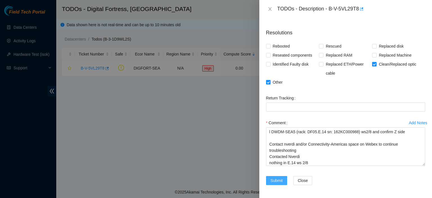
click at [280, 179] on span "Submit" at bounding box center [277, 180] width 12 height 6
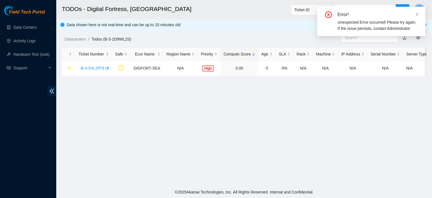
scroll to position [142, 0]
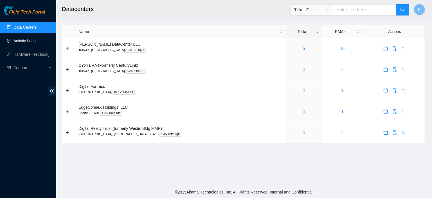
click at [29, 43] on link "Activity Logs" at bounding box center [25, 41] width 22 height 5
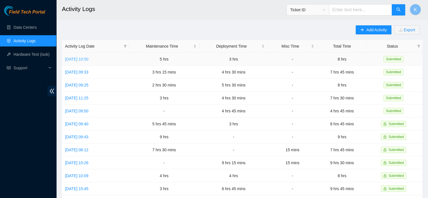
click at [88, 61] on link "[DATE] 10:50" at bounding box center [76, 59] width 23 height 5
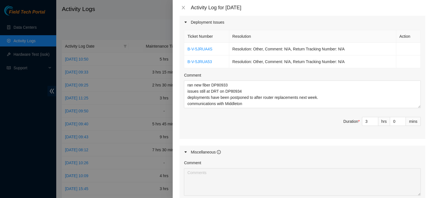
scroll to position [385, 0]
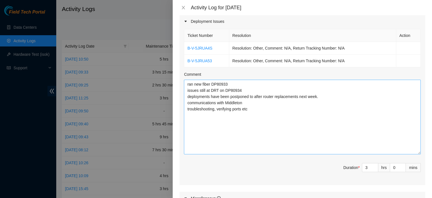
drag, startPoint x: 415, startPoint y: 97, endPoint x: 410, endPoint y: 145, distance: 47.9
click at [410, 145] on textarea "ran new fiber DP80933 issues still at DRT on DP80934 deployments have been post…" at bounding box center [302, 117] width 237 height 75
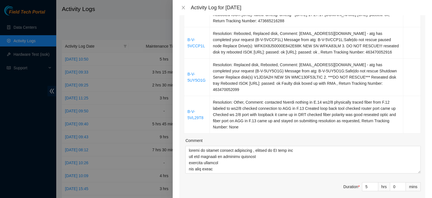
scroll to position [0, 0]
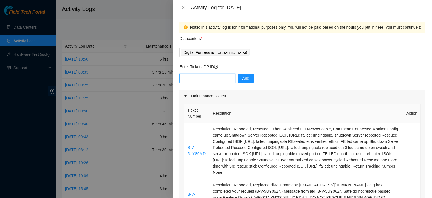
click at [202, 78] on input "text" at bounding box center [208, 78] width 56 height 9
paste input "DP70131"
type input "DP70131"
click at [243, 75] on span "Add" at bounding box center [245, 78] width 7 height 6
click at [211, 79] on input "text" at bounding box center [208, 78] width 56 height 9
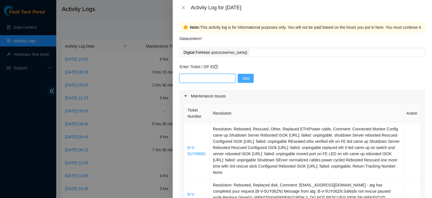
paste input "DP76214"
type input "DP76214"
click at [242, 80] on span "Add" at bounding box center [245, 78] width 7 height 6
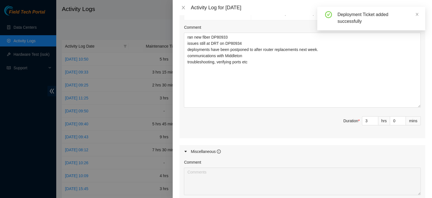
scroll to position [462, 0]
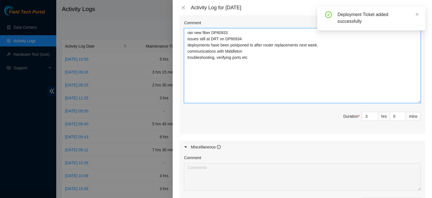
click at [321, 72] on textarea "ran new fiber DP80933 issues still at DRT on DP80934 deployments have been post…" at bounding box center [302, 65] width 237 height 75
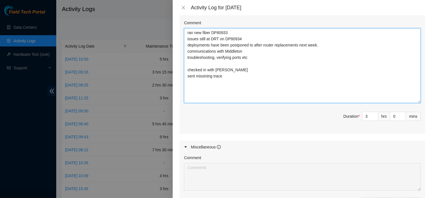
click at [203, 68] on textarea "ran new fiber DP80933 issues still at DRT on DP80934 deployments have been post…" at bounding box center [302, 65] width 237 height 75
drag, startPoint x: 203, startPoint y: 68, endPoint x: 199, endPoint y: 76, distance: 8.3
click at [199, 76] on textarea "ran new fiber DP80933 issues still at DRT on DP80934 deployments have been post…" at bounding box center [302, 65] width 237 height 75
click at [207, 70] on textarea "ran new fiber DP80933 issues still at DRT on DP80934 deployments have been post…" at bounding box center [302, 65] width 237 height 75
type textarea "ran new fiber DP80933 issues still at DRT on DP80934 deployments have been post…"
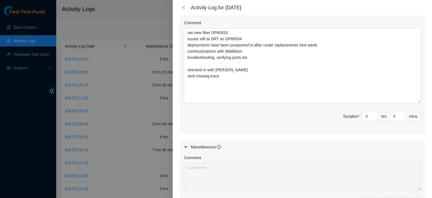
scroll to position [536, 0]
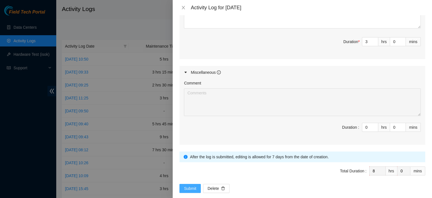
click at [185, 185] on span "Submit" at bounding box center [190, 188] width 12 height 6
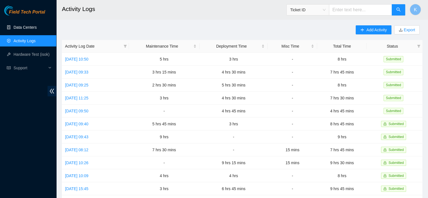
click at [15, 30] on link "Data Centers" at bounding box center [25, 27] width 23 height 5
